Goal: Task Accomplishment & Management: Manage account settings

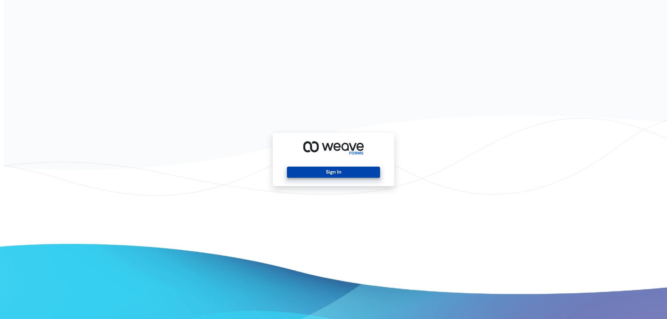
click at [329, 170] on button "Sign In" at bounding box center [333, 172] width 93 height 11
